Goal: Check status: Check status

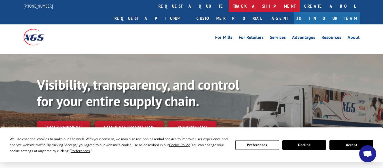
click at [229, 5] on link "track a shipment" at bounding box center [264, 6] width 71 height 12
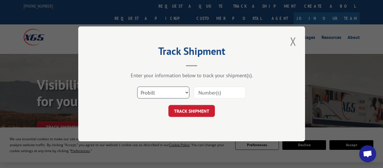
click at [187, 93] on select "Select category... Probill BOL PO" at bounding box center [163, 93] width 52 height 12
select select "bol"
click at [137, 87] on select "Select category... Probill BOL PO" at bounding box center [163, 93] width 52 height 12
click at [211, 94] on input at bounding box center [220, 93] width 52 height 12
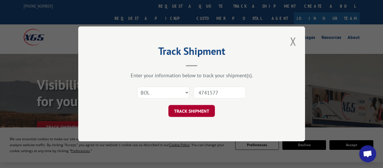
type input "4741577"
click at [199, 114] on button "TRACK SHIPMENT" at bounding box center [191, 111] width 46 height 12
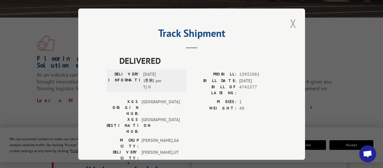
click at [289, 19] on button "Close modal" at bounding box center [293, 24] width 10 height 16
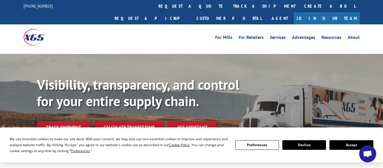
drag, startPoint x: 234, startPoint y: 36, endPoint x: 118, endPoint y: 12, distance: 117.4
click at [232, 35] on div "For [PERSON_NAME] For Retailers Services Advantages Resources About For [PERSON…" at bounding box center [192, 36] width 336 height 25
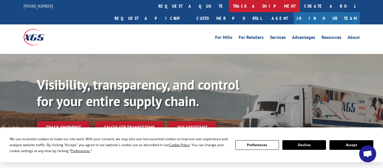
click at [229, 7] on link "track a shipment" at bounding box center [264, 6] width 71 height 12
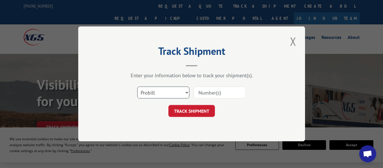
click at [188, 92] on select "Select category... Probill BOL PO" at bounding box center [163, 93] width 52 height 12
click at [137, 87] on select "Select category... Probill BOL PO" at bounding box center [163, 93] width 52 height 12
click at [155, 111] on div "TRACK SHIPMENT" at bounding box center [192, 111] width 170 height 12
click at [231, 93] on input at bounding box center [220, 93] width 52 height 12
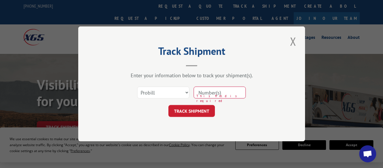
click at [205, 94] on input at bounding box center [220, 93] width 52 height 12
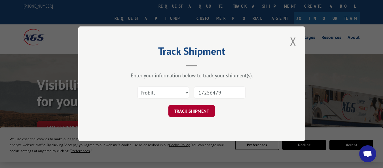
type input "17256479"
click at [194, 113] on button "TRACK SHIPMENT" at bounding box center [191, 111] width 46 height 12
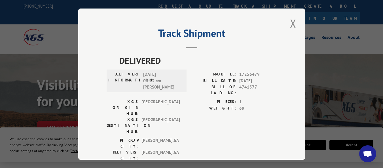
drag, startPoint x: 293, startPoint y: 22, endPoint x: 252, endPoint y: 9, distance: 42.6
click at [293, 22] on button "Close modal" at bounding box center [293, 24] width 10 height 16
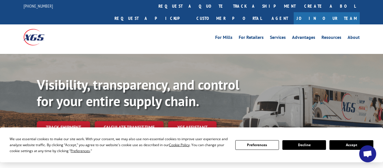
drag, startPoint x: 280, startPoint y: 46, endPoint x: 283, endPoint y: 43, distance: 4.0
click at [281, 54] on div "Visibility, transparency, and control for your entire supply chain. Track shipm…" at bounding box center [191, 112] width 383 height 116
